Goal: Task Accomplishment & Management: Use online tool/utility

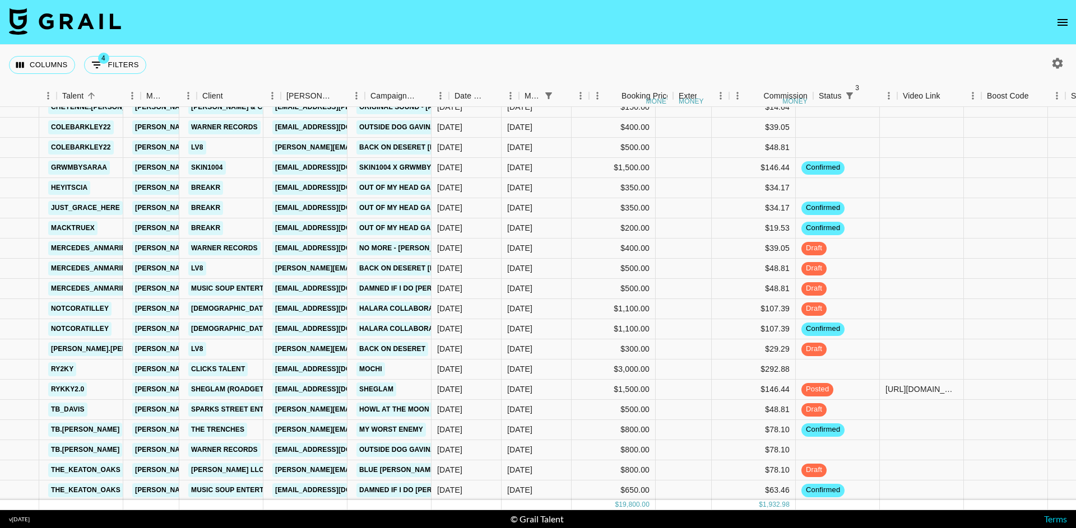
scroll to position [147, 215]
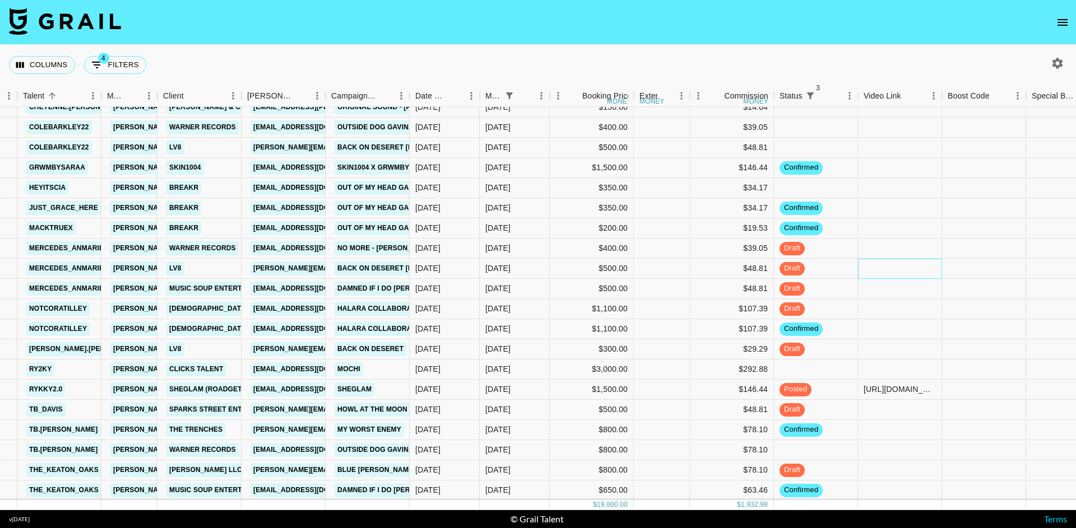
click at [908, 272] on div at bounding box center [900, 269] width 84 height 20
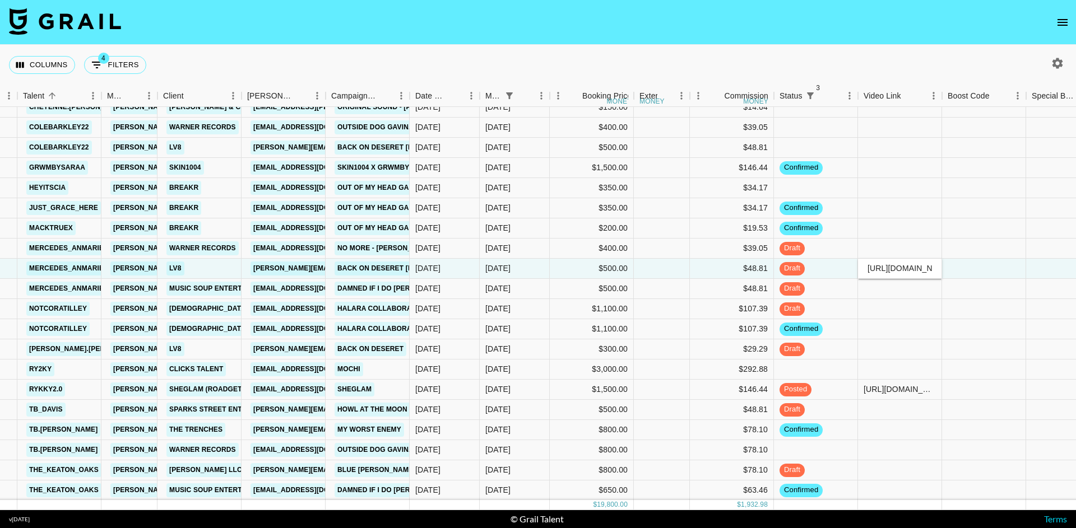
type input "[URL][DOMAIN_NAME]"
click at [978, 272] on div at bounding box center [984, 269] width 84 height 20
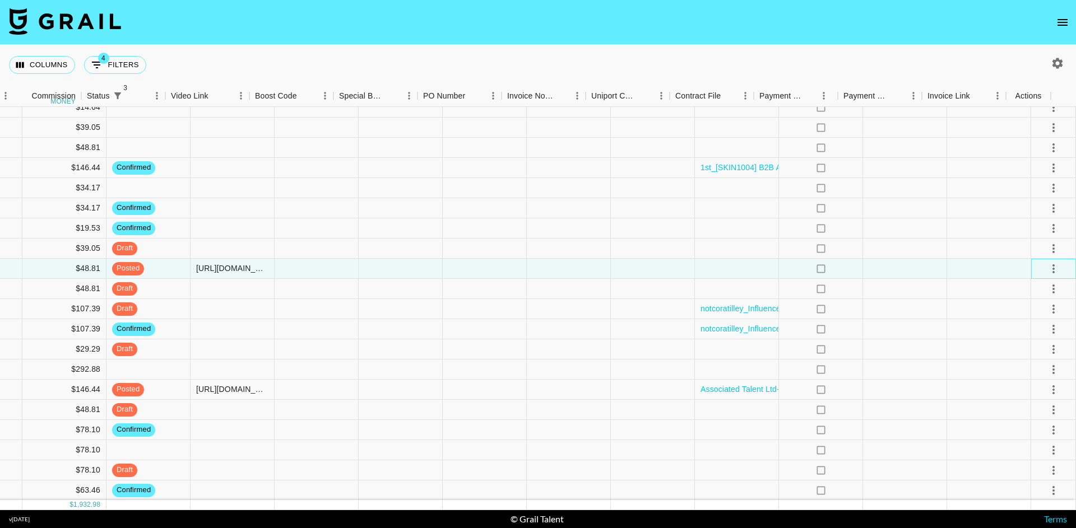
click at [1053, 271] on div at bounding box center [1053, 269] width 45 height 20
click at [1050, 271] on icon "select merge strategy" at bounding box center [1053, 268] width 13 height 13
click at [1043, 380] on div "Approve" at bounding box center [1029, 373] width 34 height 13
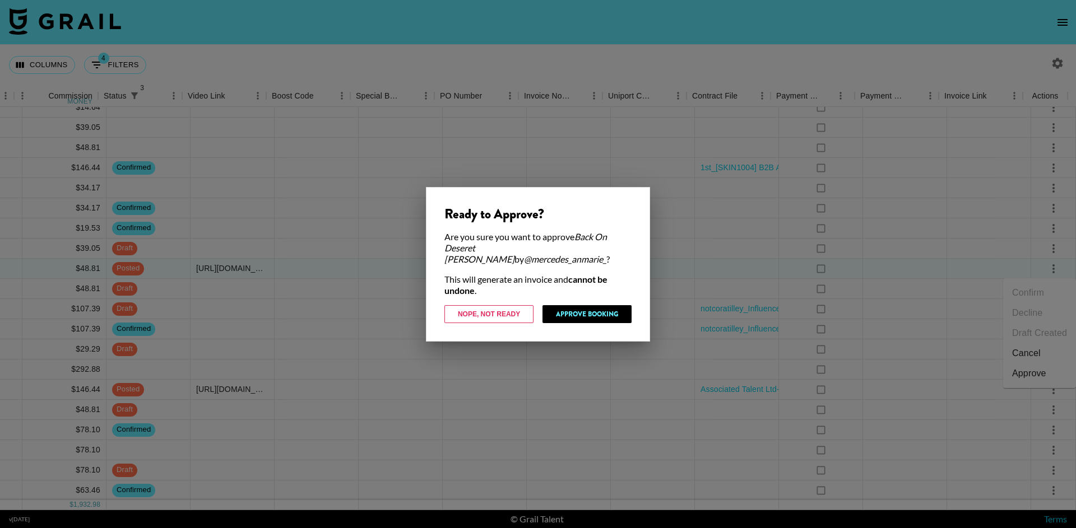
click at [617, 306] on button "Approve Booking" at bounding box center [586, 314] width 89 height 18
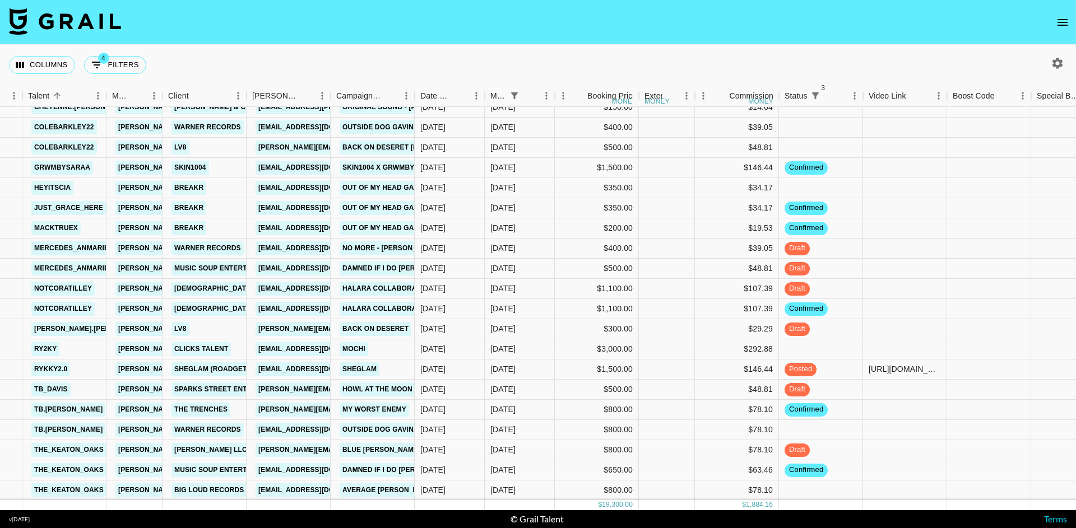
scroll to position [138, 210]
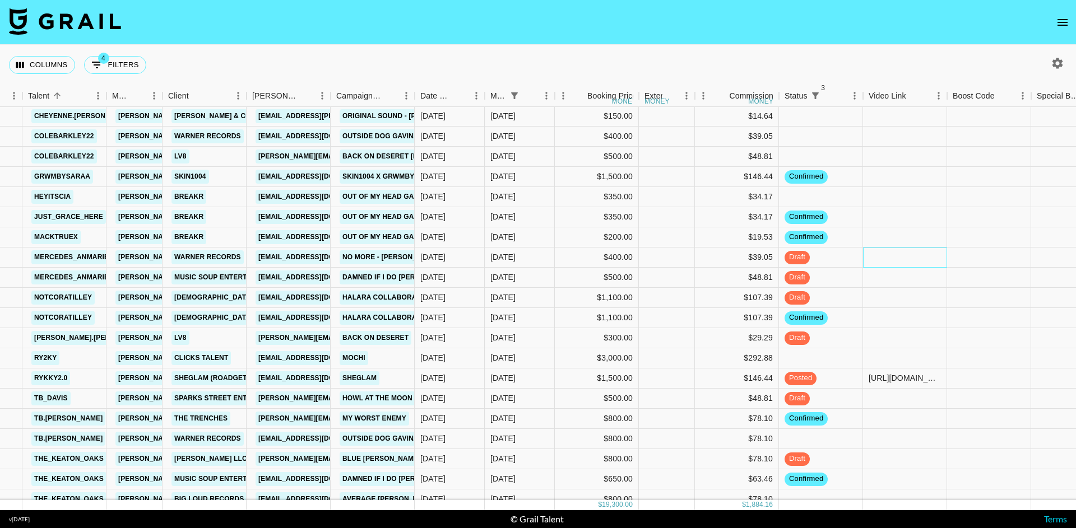
click at [892, 254] on div at bounding box center [905, 258] width 84 height 20
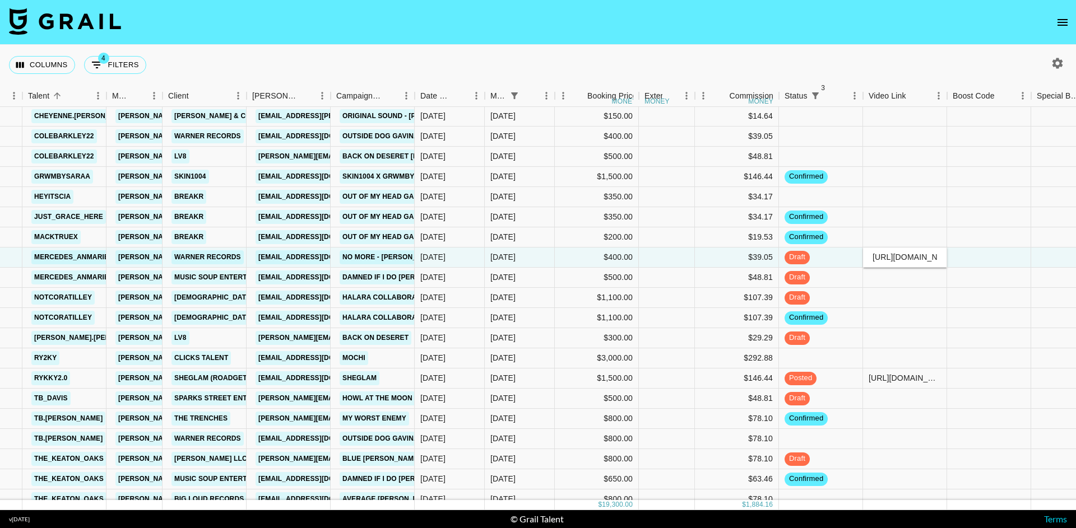
type input "[URL][DOMAIN_NAME]"
click at [964, 255] on div at bounding box center [989, 258] width 84 height 20
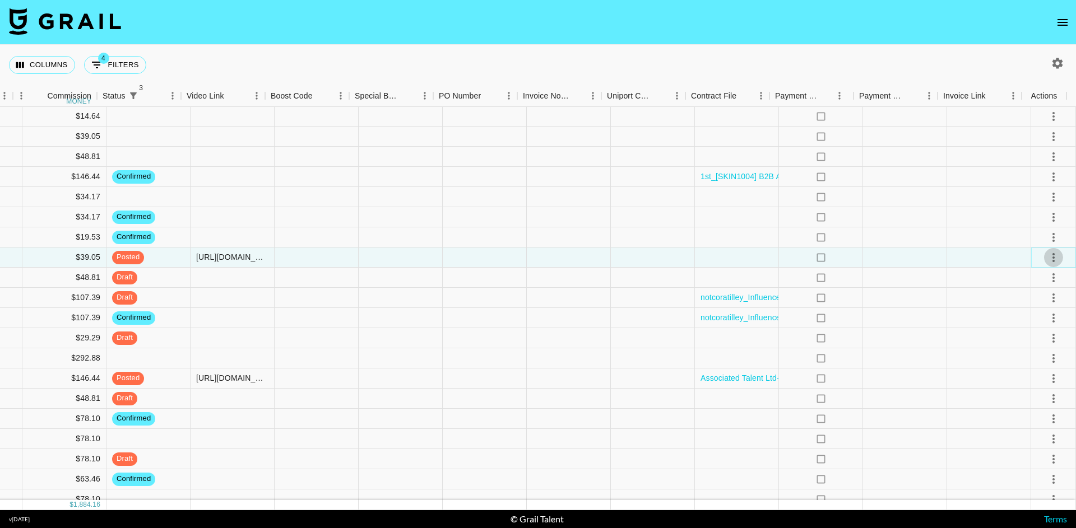
click at [1047, 259] on icon "select merge strategy" at bounding box center [1053, 257] width 13 height 13
click at [1043, 356] on div "Approve" at bounding box center [1029, 362] width 34 height 13
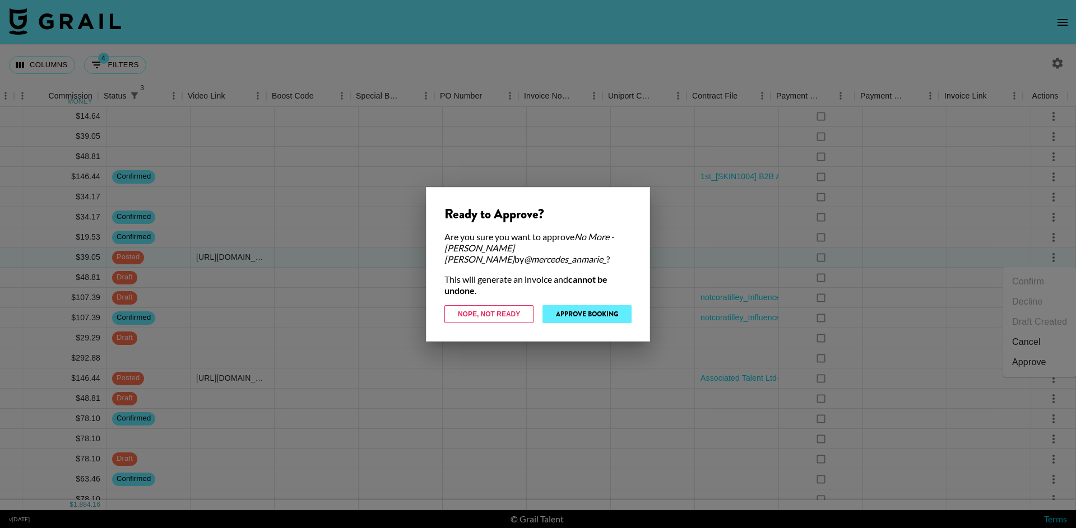
click at [583, 310] on button "Approve Booking" at bounding box center [586, 314] width 89 height 18
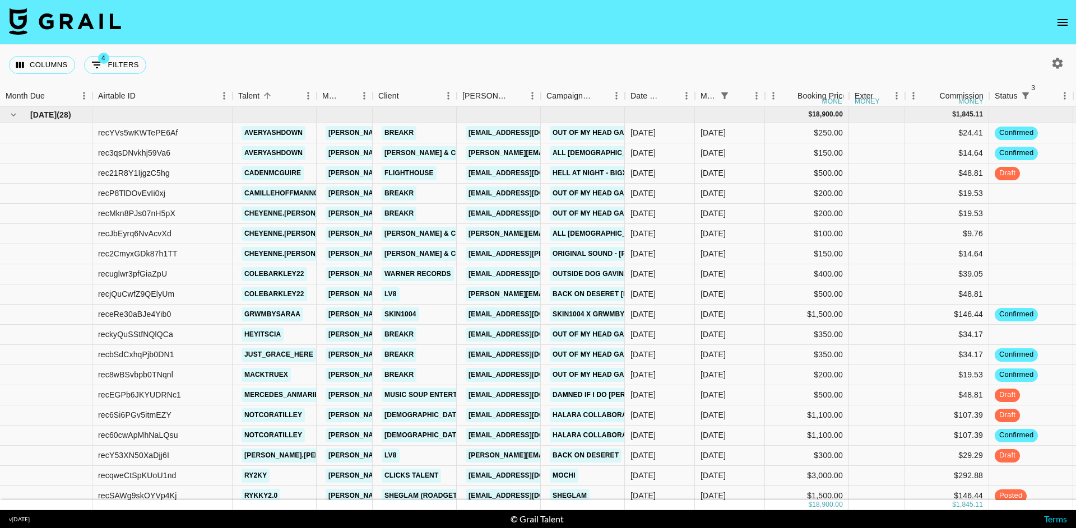
scroll to position [0, 0]
